Goal: Task Accomplishment & Management: Manage account settings

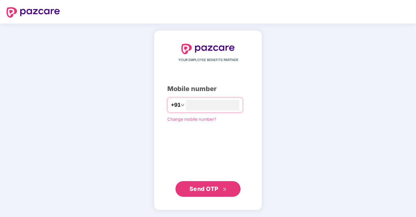
type input "**********"
click at [206, 188] on span "Send OTP" at bounding box center [204, 188] width 29 height 7
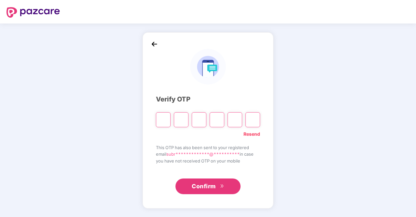
type input "*"
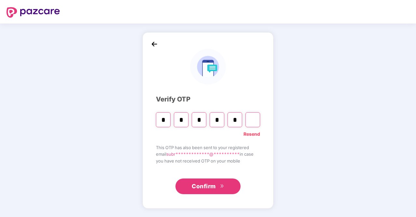
type input "*"
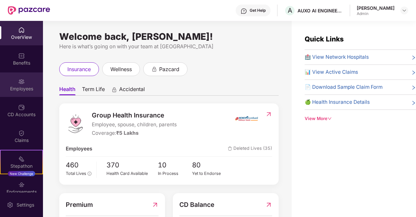
click at [21, 81] on img at bounding box center [21, 81] width 7 height 7
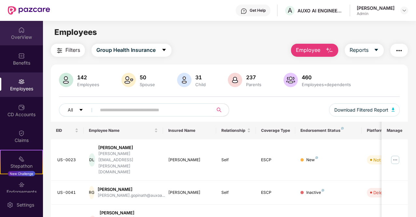
click at [21, 36] on div "OverView" at bounding box center [21, 37] width 43 height 7
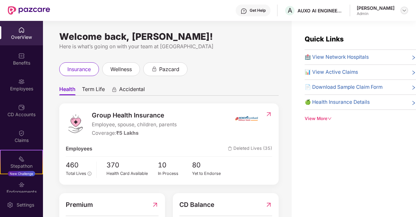
click at [403, 8] on img at bounding box center [404, 10] width 5 height 5
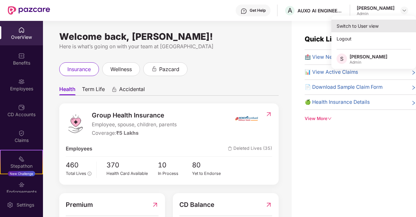
click at [372, 28] on div "Switch to User view" at bounding box center [374, 26] width 85 height 13
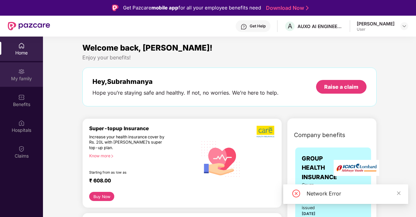
click at [25, 73] on div "My family" at bounding box center [21, 74] width 43 height 24
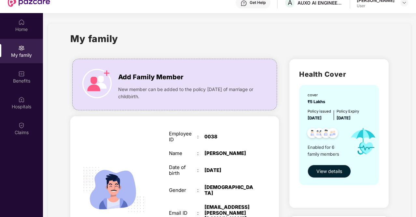
scroll to position [36, 0]
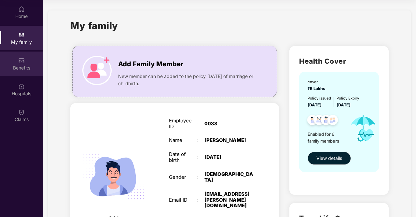
click at [20, 63] on img at bounding box center [21, 60] width 7 height 7
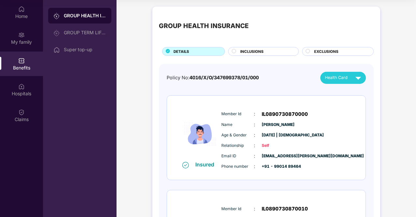
click at [276, 156] on span "[EMAIL_ADDRESS][PERSON_NAME][DOMAIN_NAME]" at bounding box center [278, 156] width 33 height 6
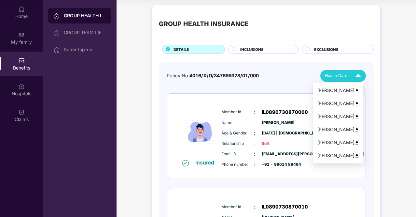
click at [360, 77] on img at bounding box center [358, 75] width 11 height 11
click at [360, 89] on img at bounding box center [357, 90] width 5 height 5
click at [360, 130] on img at bounding box center [357, 129] width 5 height 5
click at [360, 129] on img at bounding box center [357, 129] width 5 height 5
